Goal: Communication & Community: Answer question/provide support

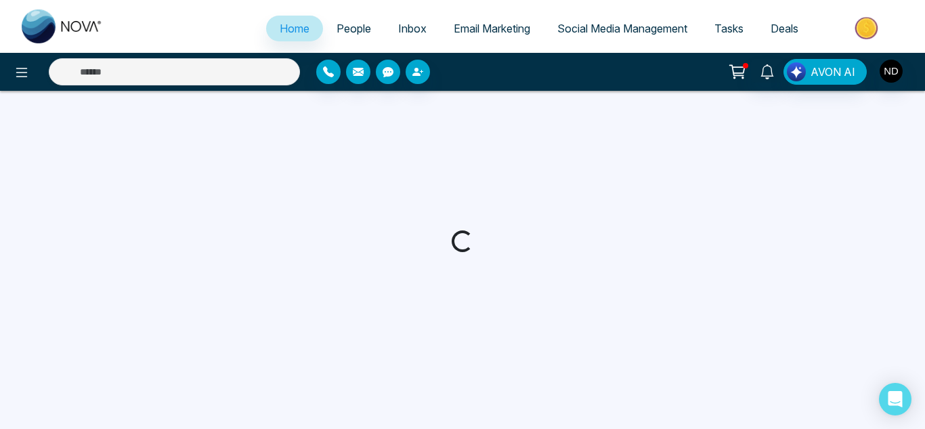
select select "*"
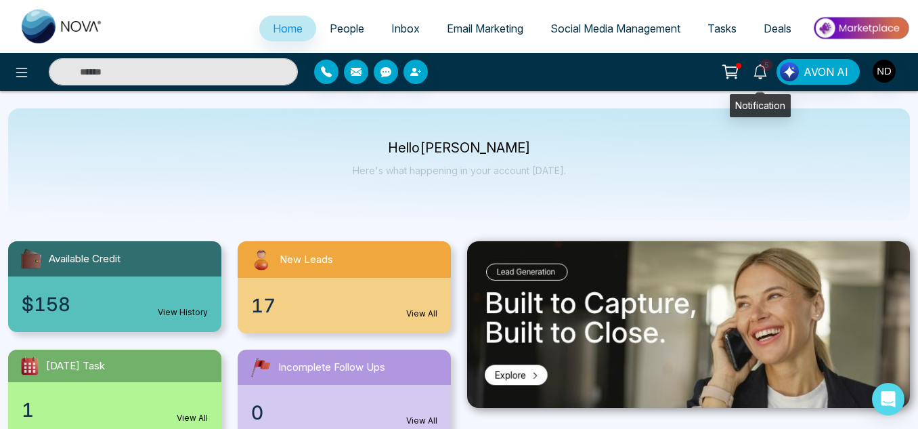
click at [768, 75] on icon at bounding box center [760, 71] width 15 height 15
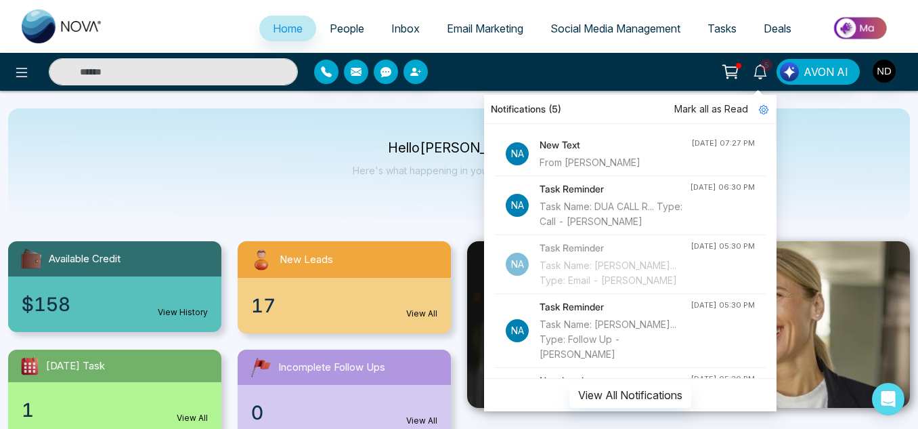
click at [634, 150] on h4 "New Text" at bounding box center [616, 144] width 152 height 15
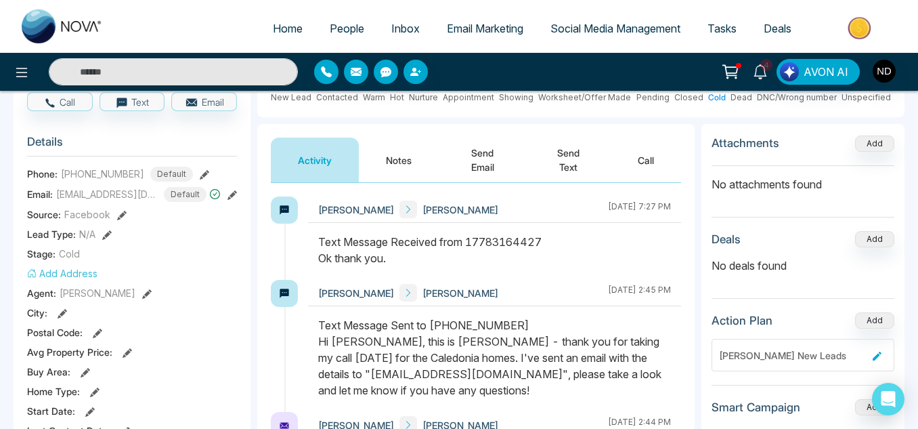
click at [556, 173] on button "Send Text" at bounding box center [568, 159] width 85 height 45
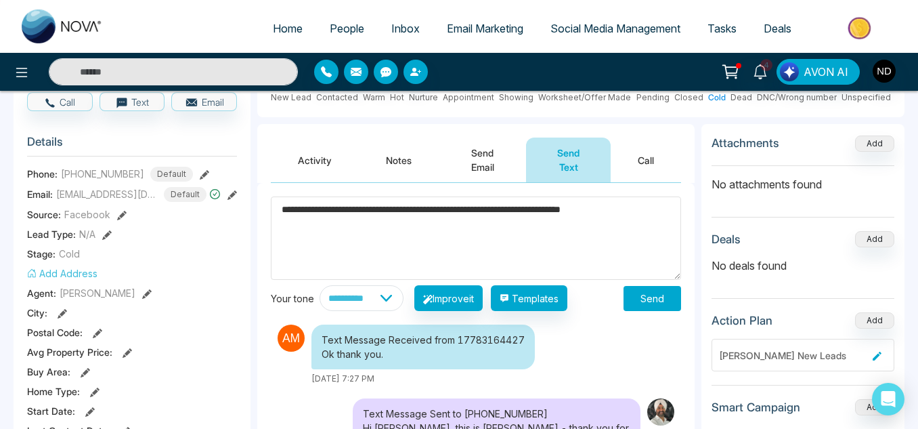
type textarea "**********"
click at [672, 295] on button "Send" at bounding box center [653, 298] width 58 height 25
